Goal: Find specific page/section: Find specific page/section

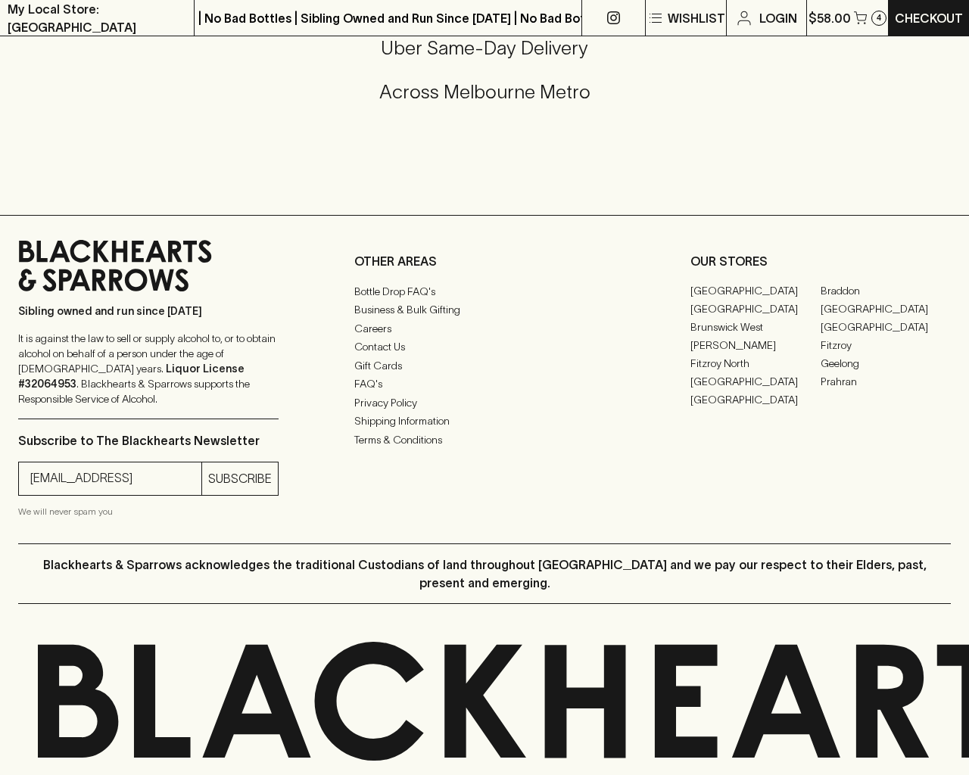
scroll to position [1158, 0]
type input "[EMAIL_ADDRESS]"
type input "1"
type input "e"
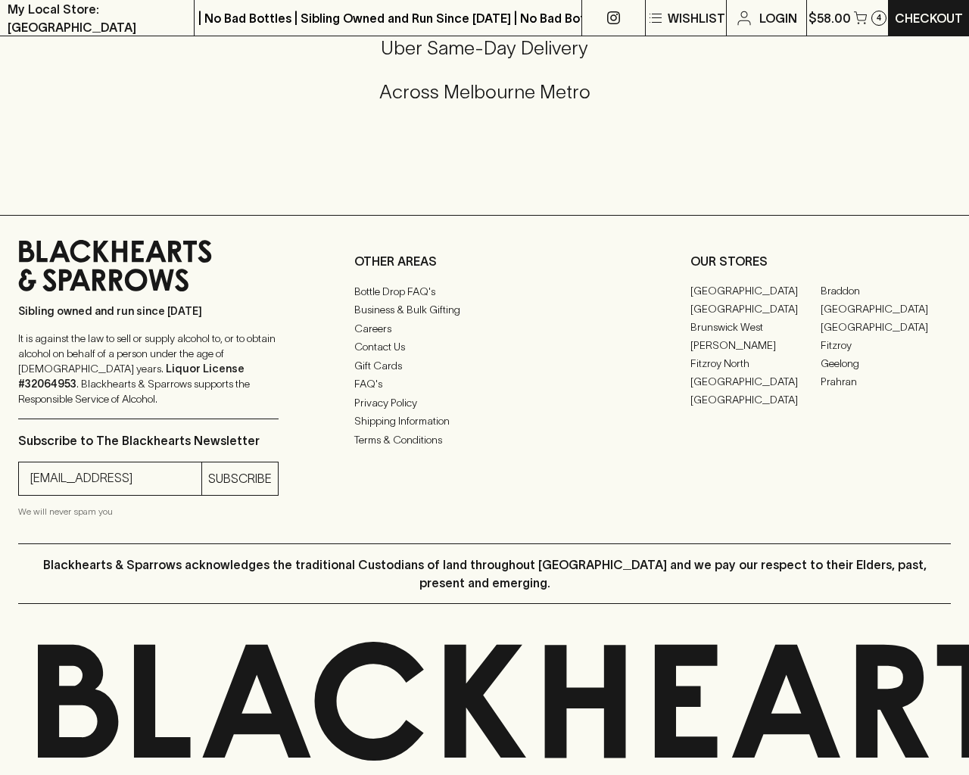
type input "Elderton E Series Chardonnay 2023"
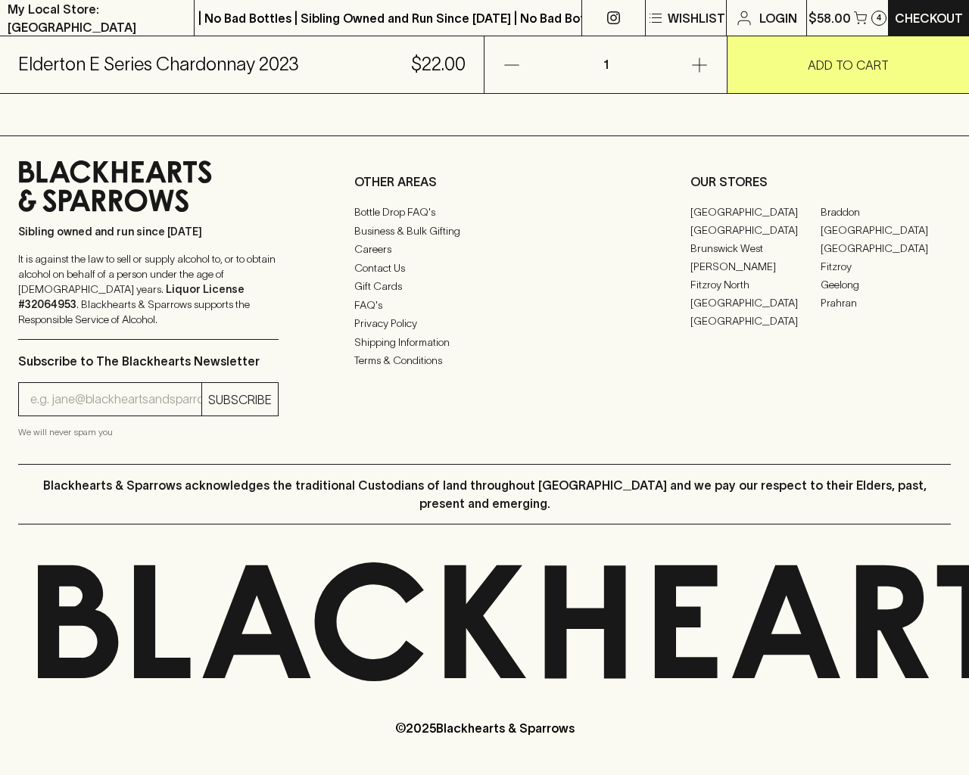
scroll to position [914, 0]
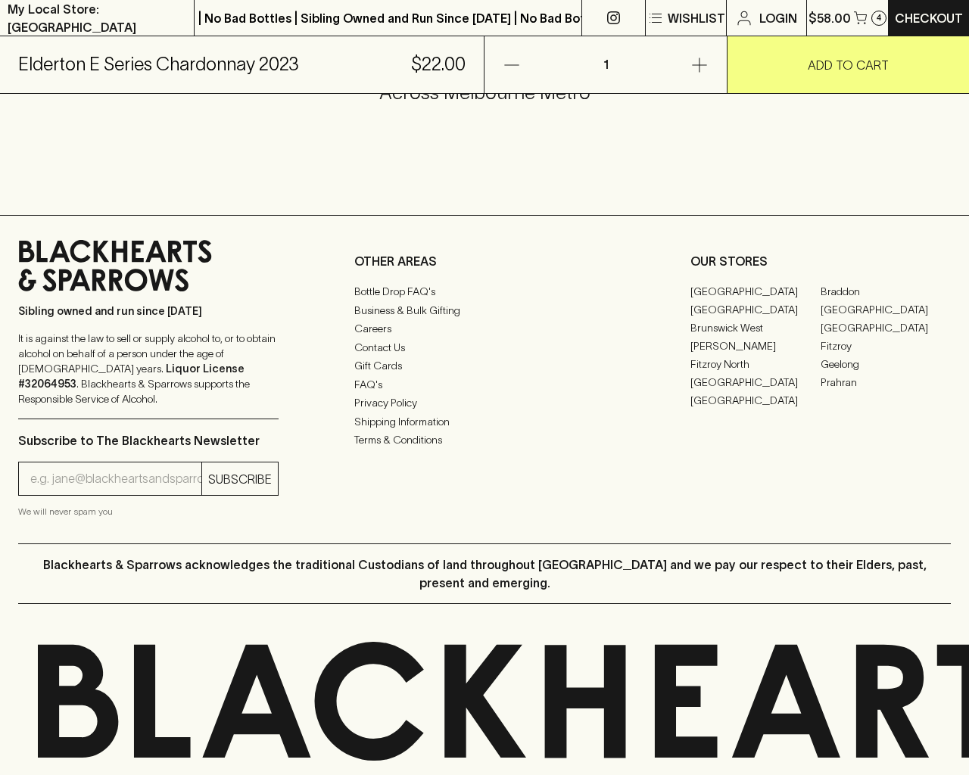
type input "1"
type input "[EMAIL_ADDRESS]"
type input "e"
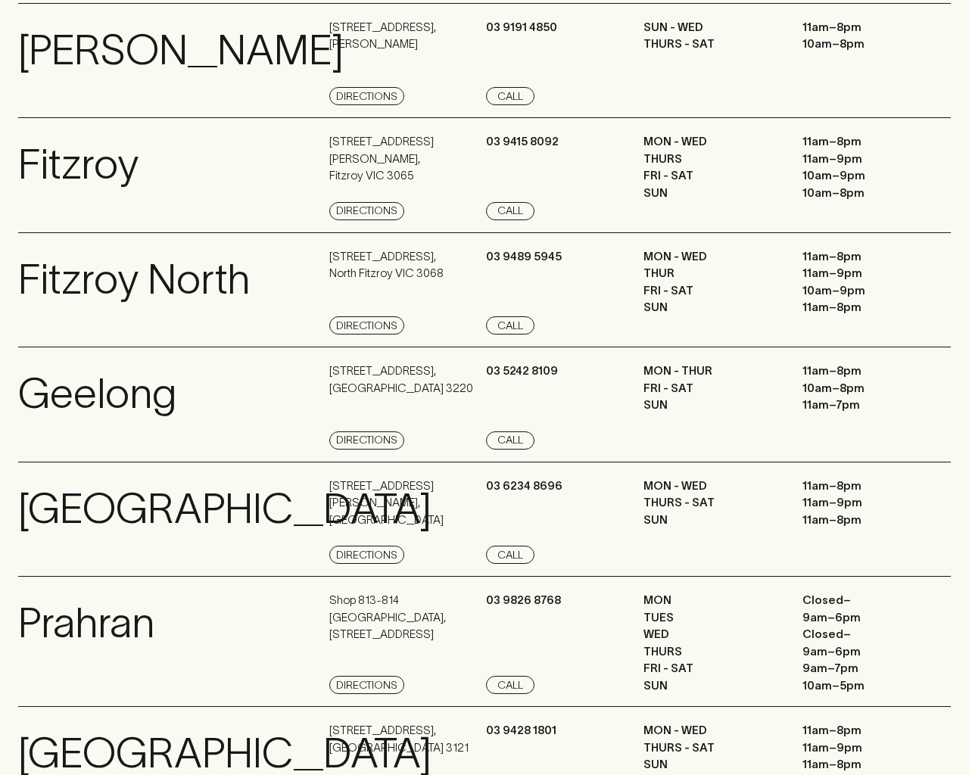
scroll to position [2033, 0]
